Goal: Entertainment & Leisure: Consume media (video, audio)

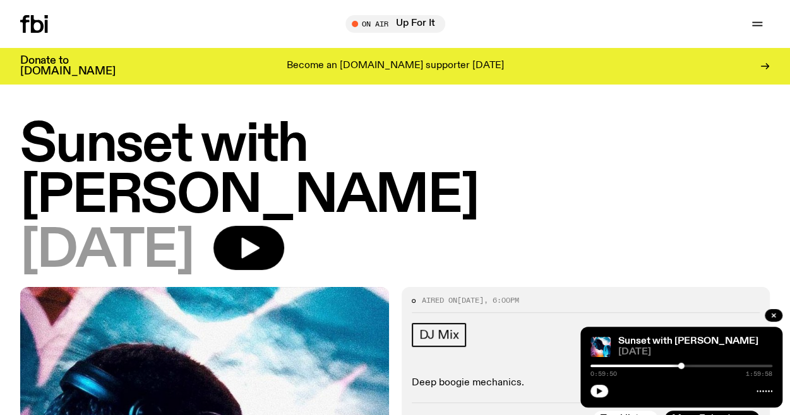
click at [384, 141] on h1 "Sunset with [PERSON_NAME]" at bounding box center [394, 171] width 749 height 102
click at [759, 27] on icon "button" at bounding box center [756, 23] width 15 height 15
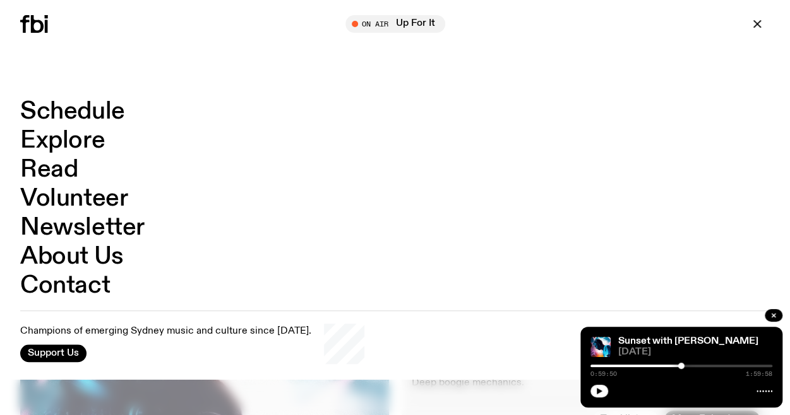
click at [73, 112] on link "Schedule" at bounding box center [72, 112] width 105 height 24
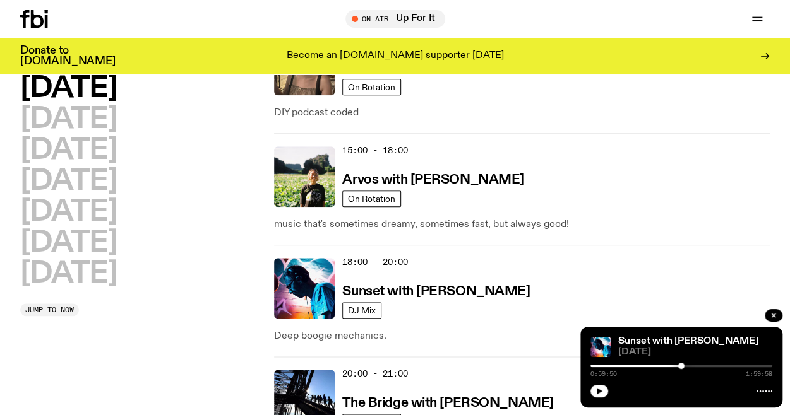
scroll to position [549, 0]
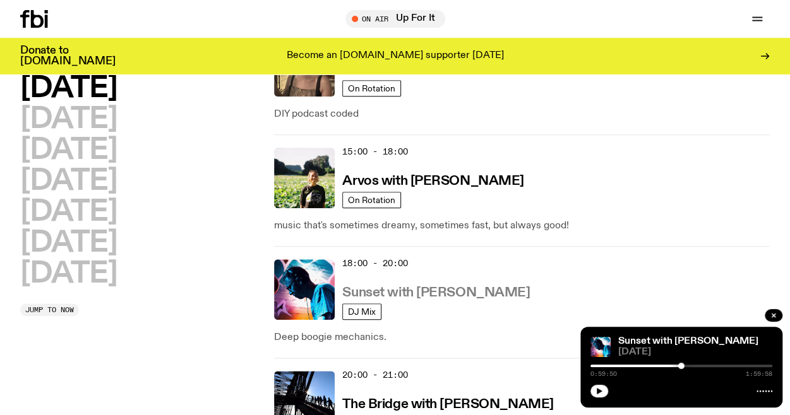
click at [399, 288] on h3 "Sunset with [PERSON_NAME]" at bounding box center [435, 293] width 187 height 13
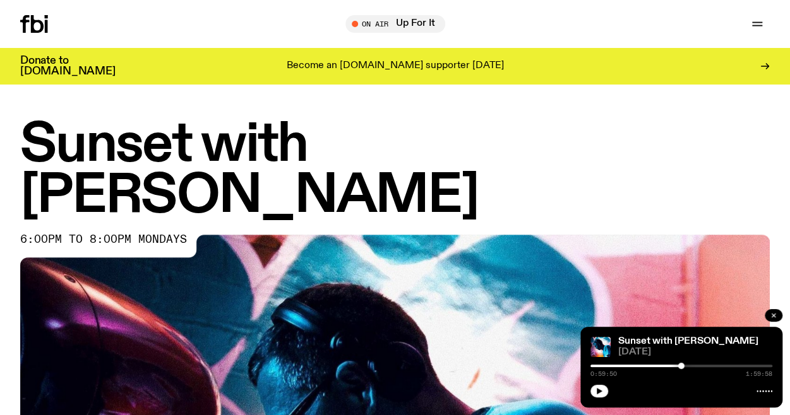
click at [772, 312] on icon "button" at bounding box center [773, 316] width 8 height 8
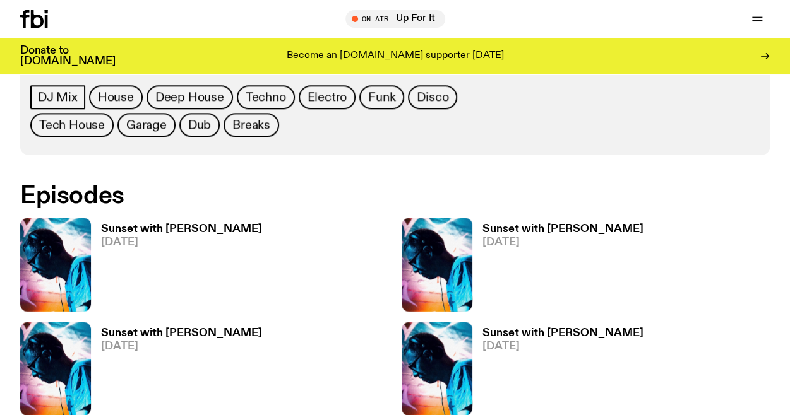
scroll to position [623, 0]
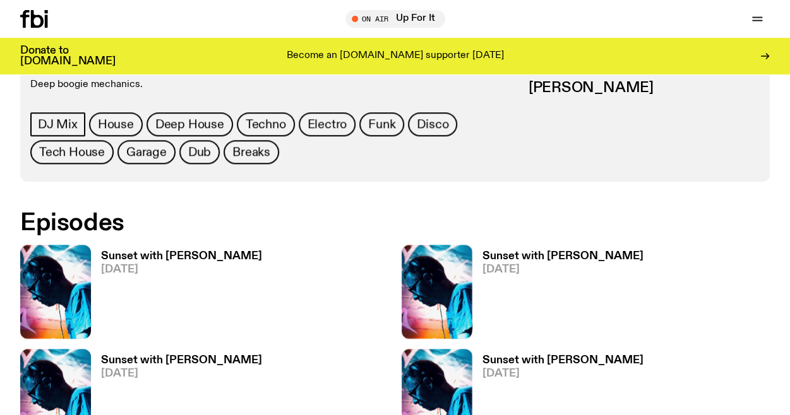
click at [194, 264] on span "[DATE]" at bounding box center [181, 269] width 161 height 11
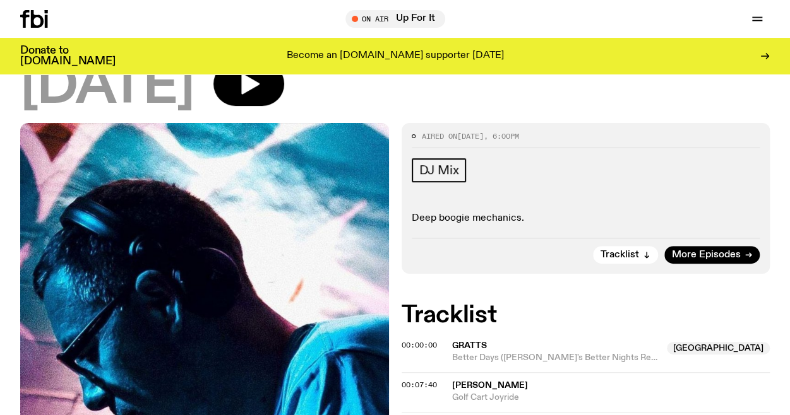
scroll to position [247, 0]
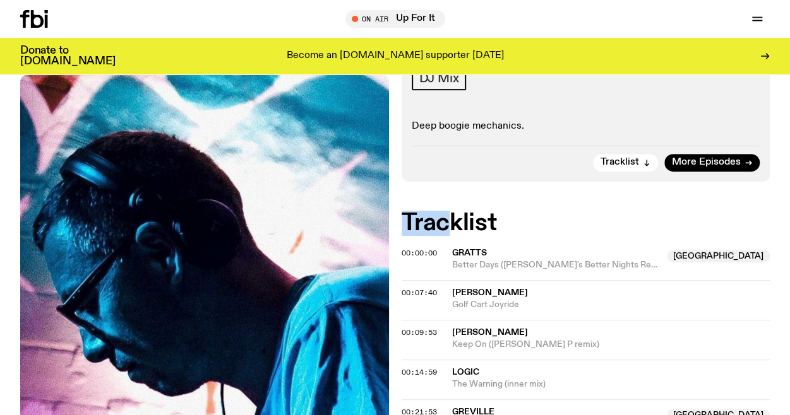
click at [444, 146] on div "Aired on 11.08.25 , 6:00pm DJ Mix Deep boogie mechanics. Tracklist More Episode…" at bounding box center [395, 360] width 790 height 660
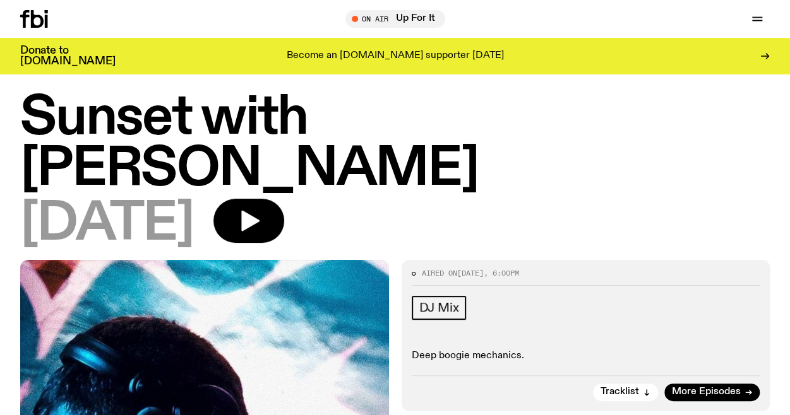
scroll to position [0, 0]
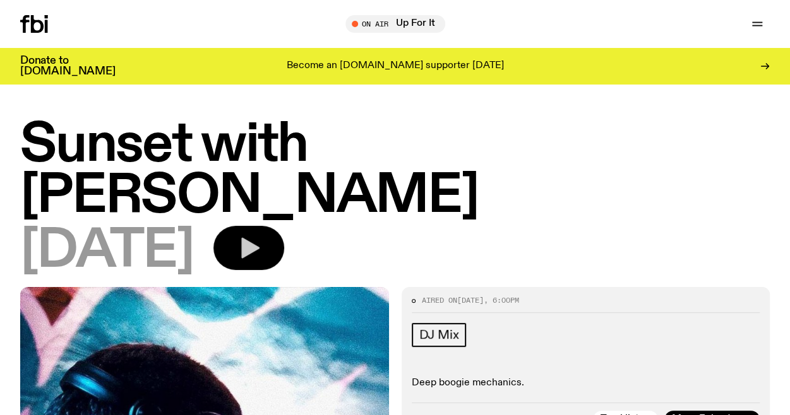
click at [259, 238] on icon "button" at bounding box center [250, 248] width 18 height 21
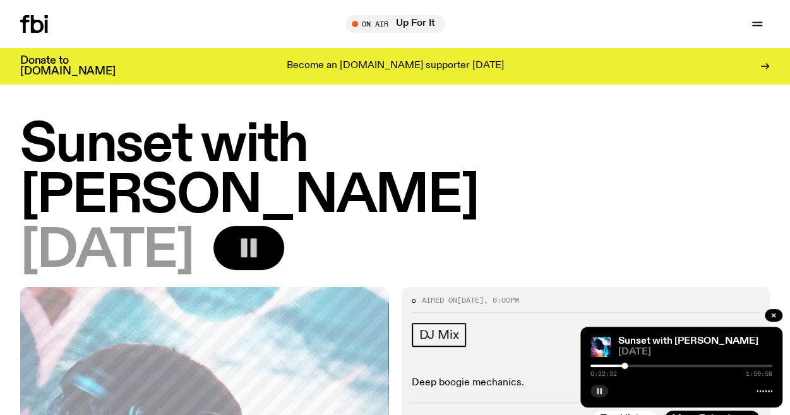
click at [599, 389] on icon "button" at bounding box center [599, 392] width 8 height 8
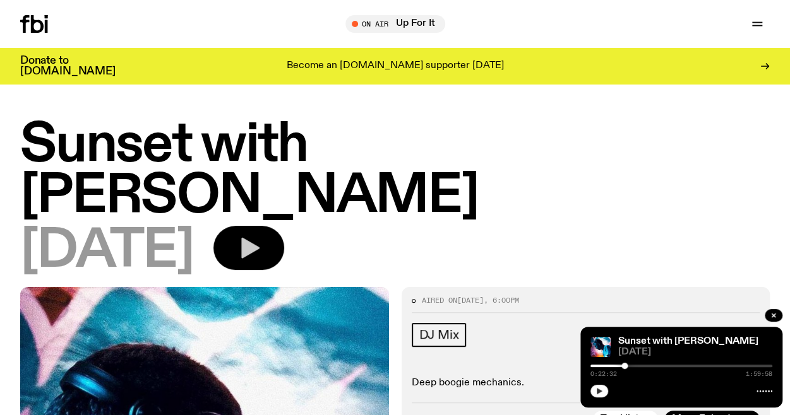
click at [599, 389] on icon "button" at bounding box center [599, 392] width 8 height 8
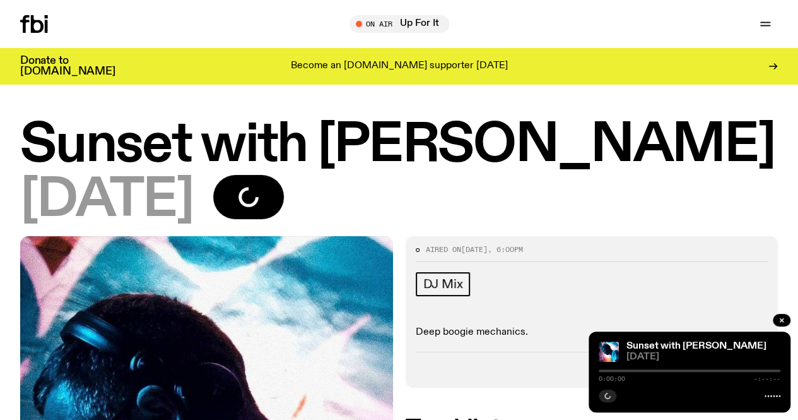
drag, startPoint x: 439, startPoint y: 214, endPoint x: 530, endPoint y: 293, distance: 120.8
click at [439, 214] on div "[DATE]" at bounding box center [399, 200] width 758 height 51
drag, startPoint x: 307, startPoint y: 197, endPoint x: 319, endPoint y: 202, distance: 12.4
click at [284, 198] on button "button" at bounding box center [248, 197] width 71 height 44
click at [610, 393] on icon "button" at bounding box center [608, 396] width 8 height 8
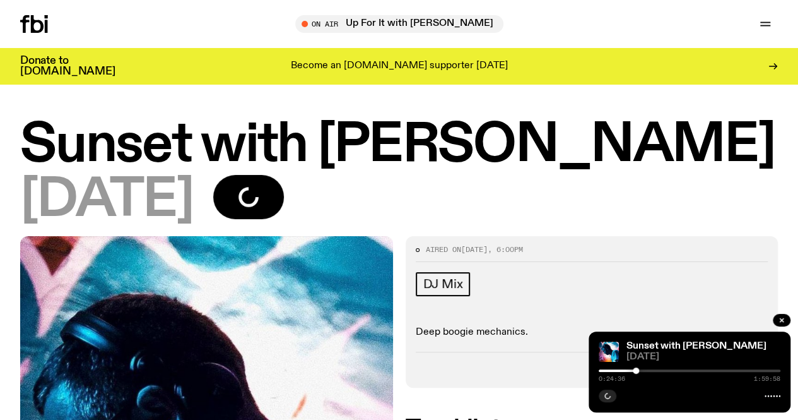
click at [513, 203] on div "[DATE]" at bounding box center [399, 200] width 758 height 51
click at [439, 199] on div "[DATE]" at bounding box center [399, 200] width 758 height 51
click at [607, 392] on icon "button" at bounding box center [608, 396] width 8 height 8
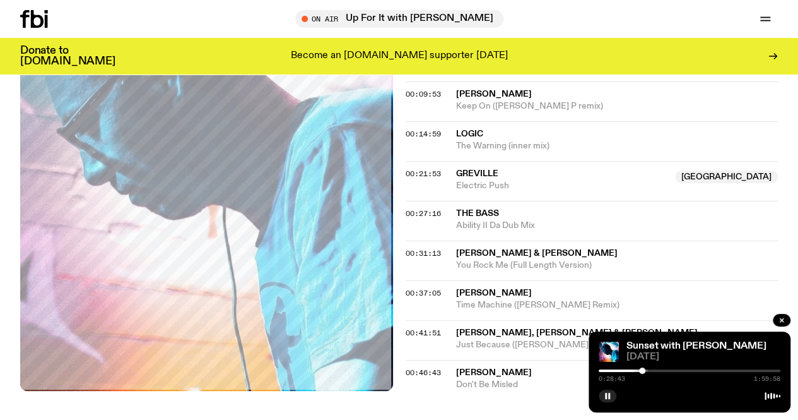
scroll to position [310, 0]
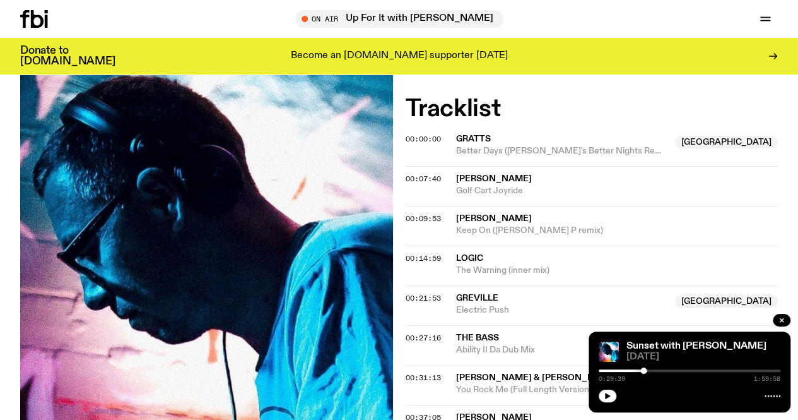
click at [603, 389] on div at bounding box center [690, 394] width 182 height 15
click at [604, 393] on icon "button" at bounding box center [608, 396] width 8 height 8
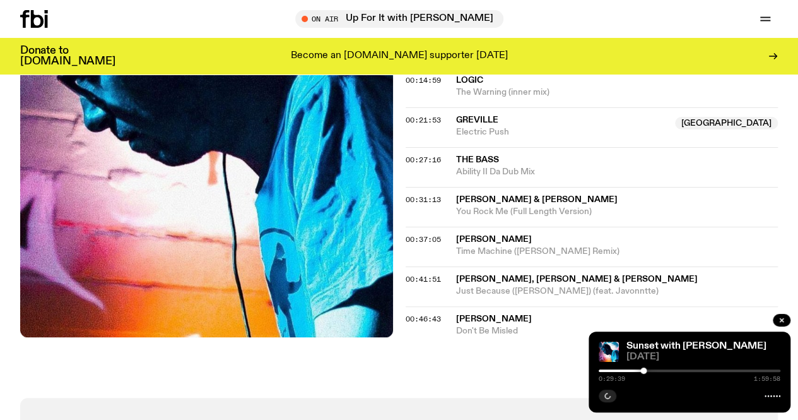
scroll to position [499, 0]
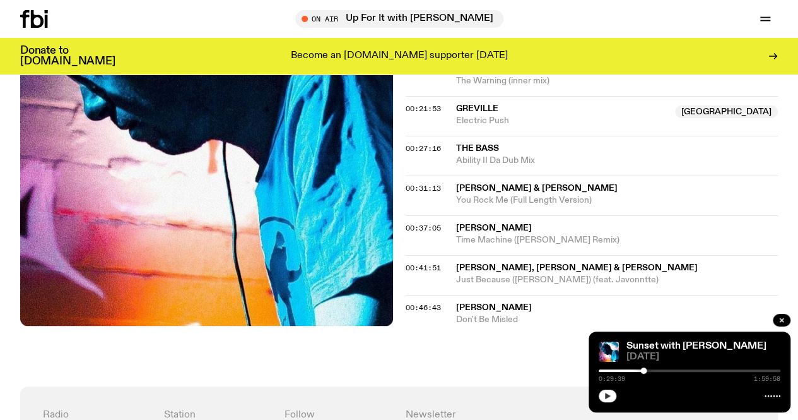
click at [609, 396] on icon "button" at bounding box center [608, 396] width 6 height 6
